Goal: Navigation & Orientation: Find specific page/section

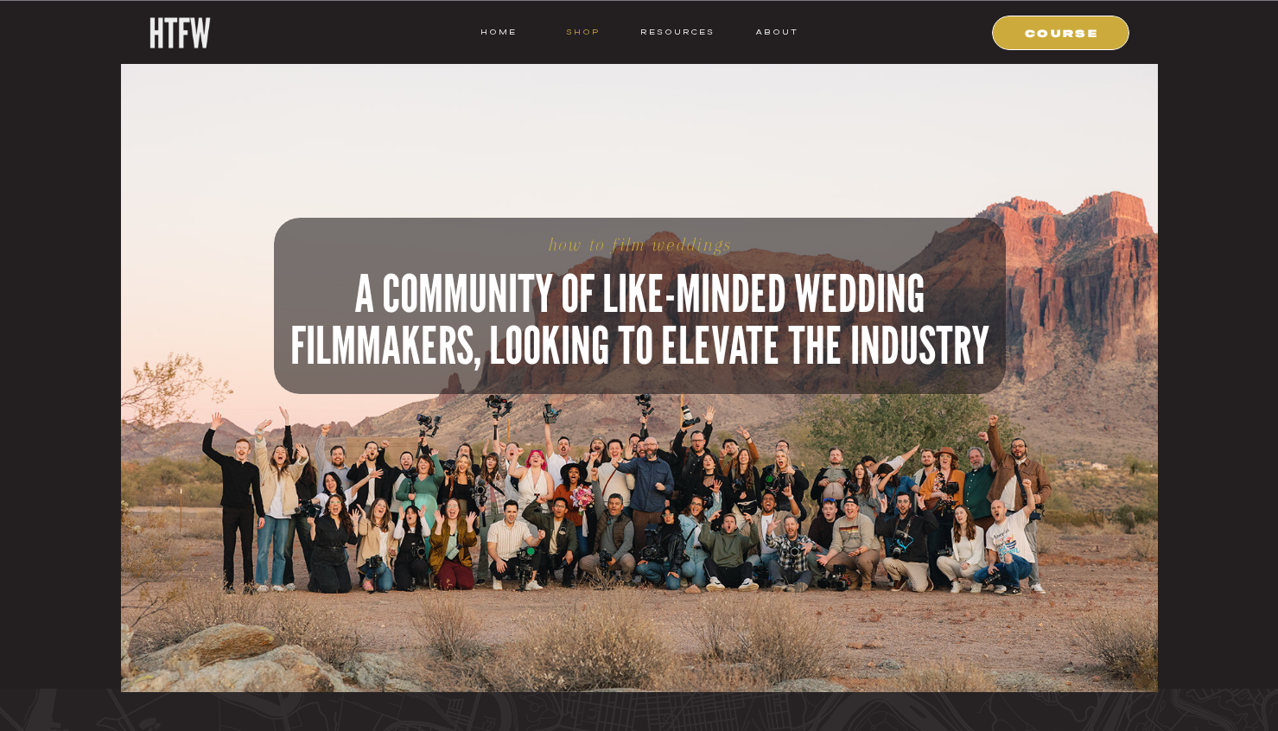
click at [584, 33] on nav "shop" at bounding box center [583, 32] width 68 height 16
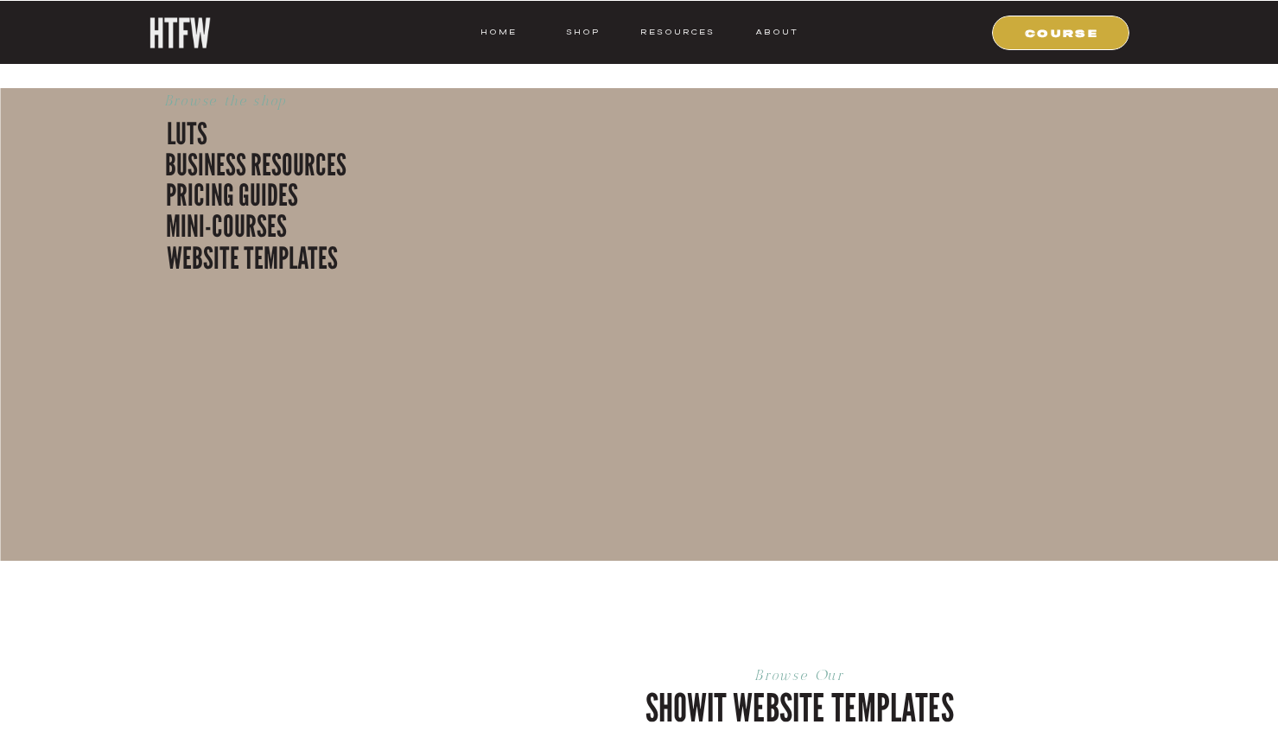
scroll to position [3795, 0]
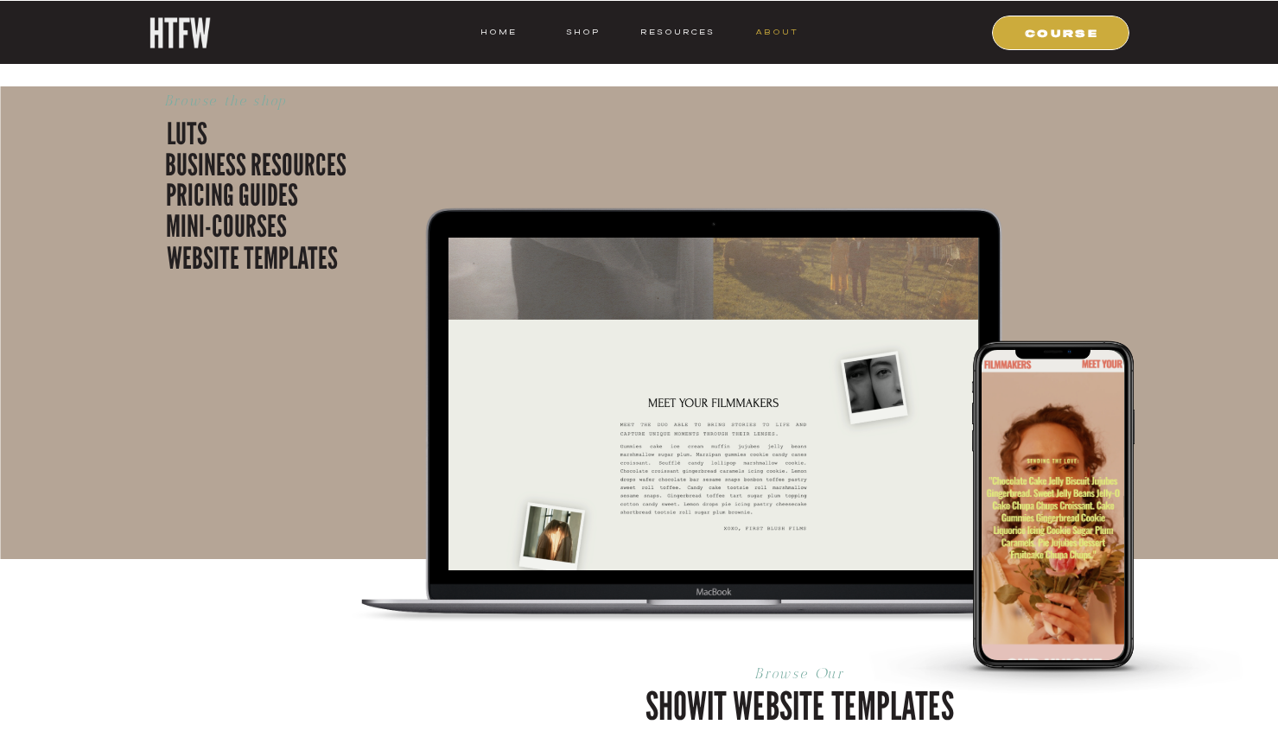
click at [766, 26] on nav "ABOUT" at bounding box center [776, 32] width 44 height 16
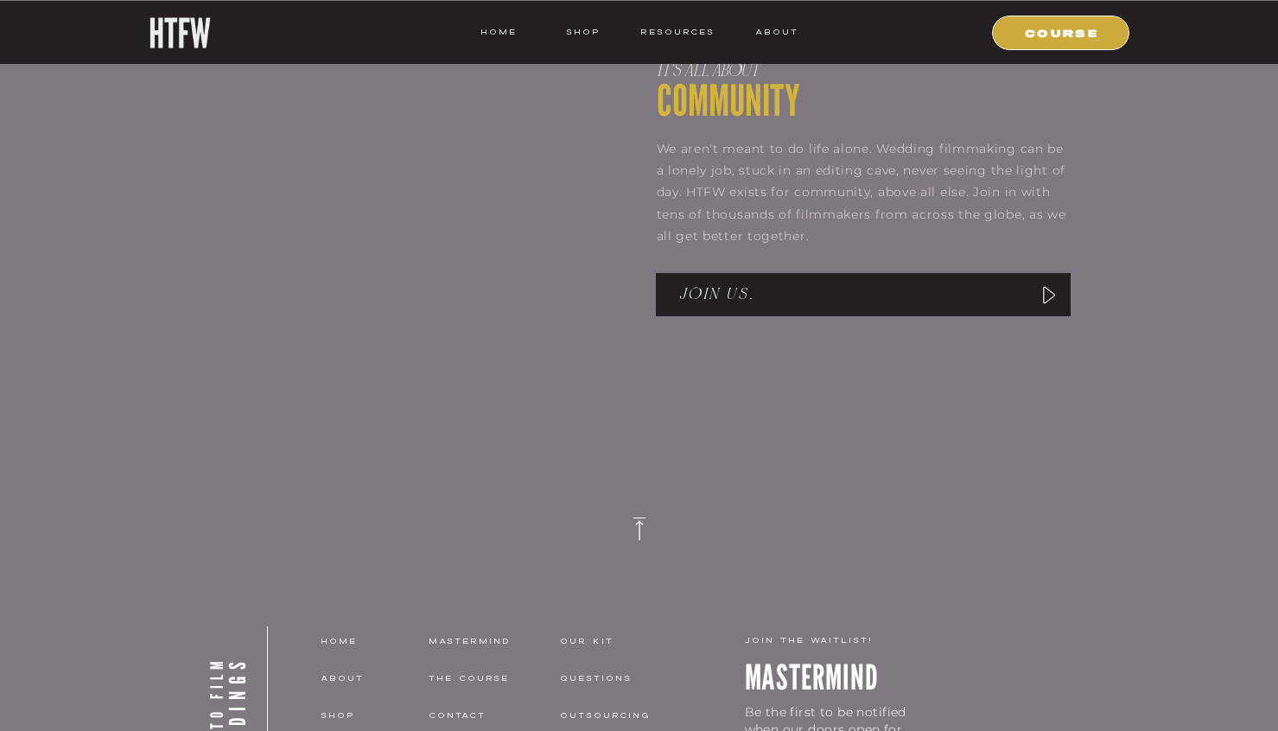
scroll to position [2846, 0]
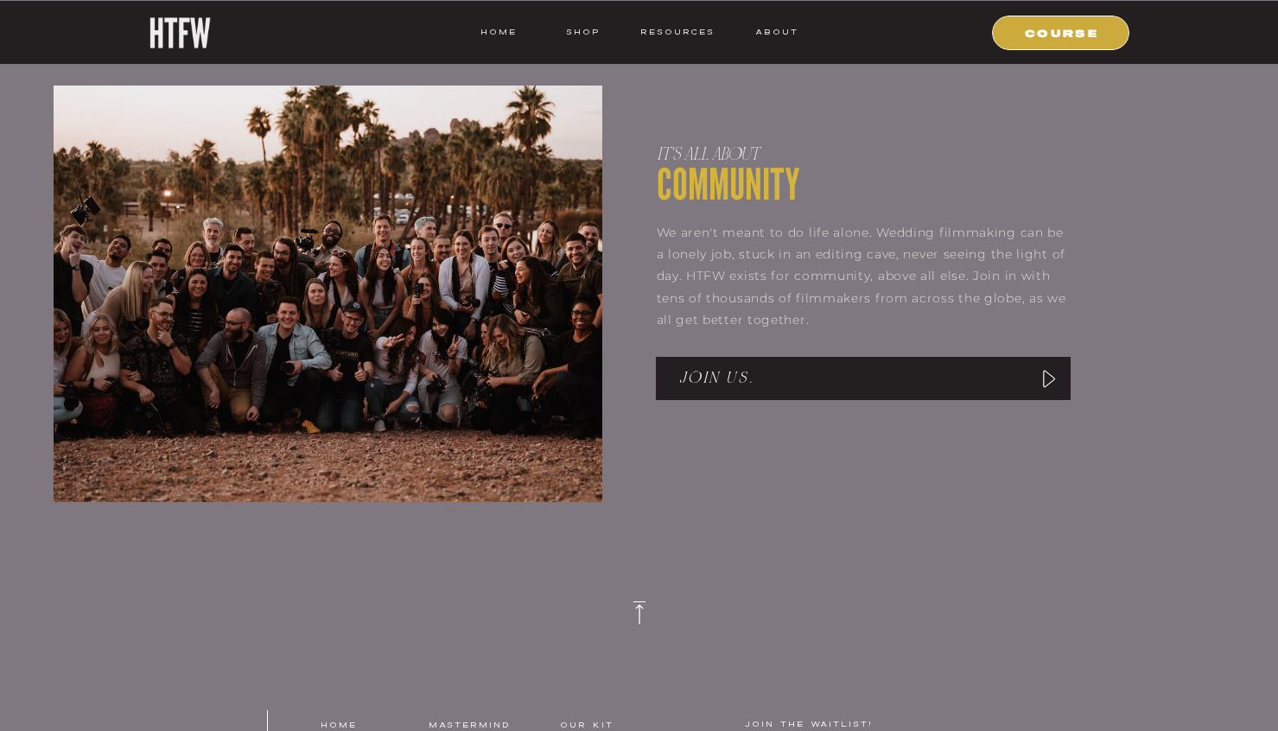
click at [1048, 370] on icon at bounding box center [1048, 379] width 25 height 22
